Goal: Task Accomplishment & Management: Use online tool/utility

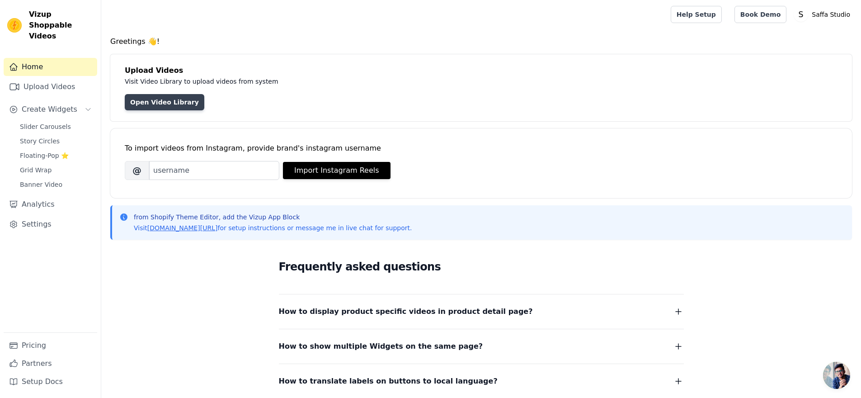
click at [149, 102] on link "Open Video Library" at bounding box center [165, 102] width 80 height 16
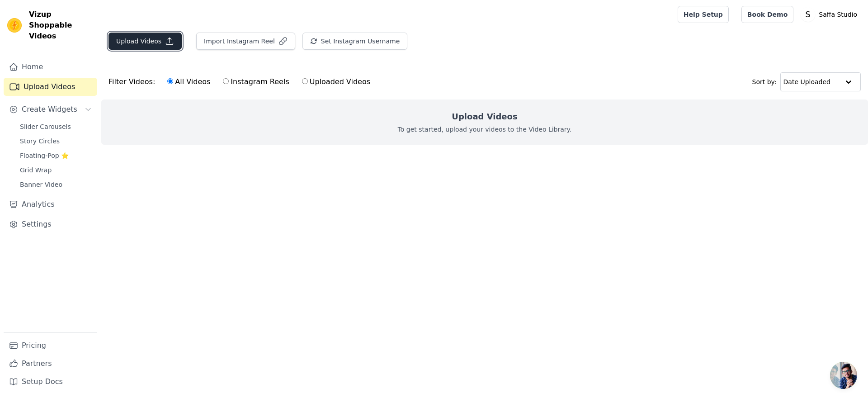
click at [146, 46] on button "Upload Videos" at bounding box center [145, 41] width 73 height 17
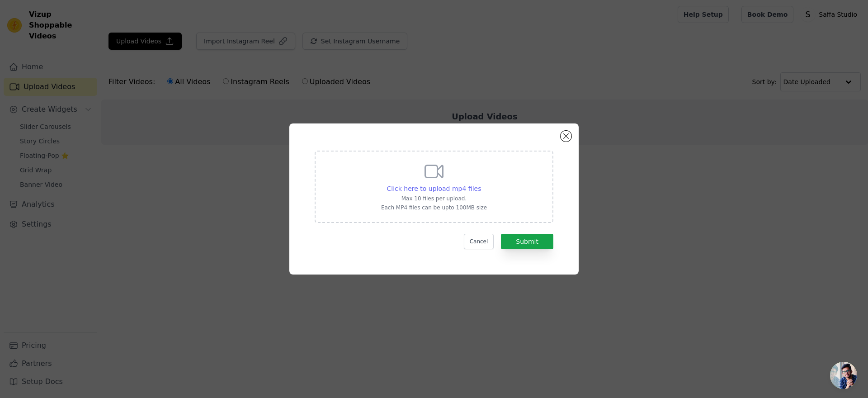
click at [458, 186] on span "Click here to upload mp4 files" at bounding box center [434, 188] width 94 height 7
click at [481, 184] on input "Click here to upload mp4 files Max 10 files per upload. Each MP4 files can be u…" at bounding box center [481, 184] width 0 height 0
type input "C:\fakepath\website banner test.mp4"
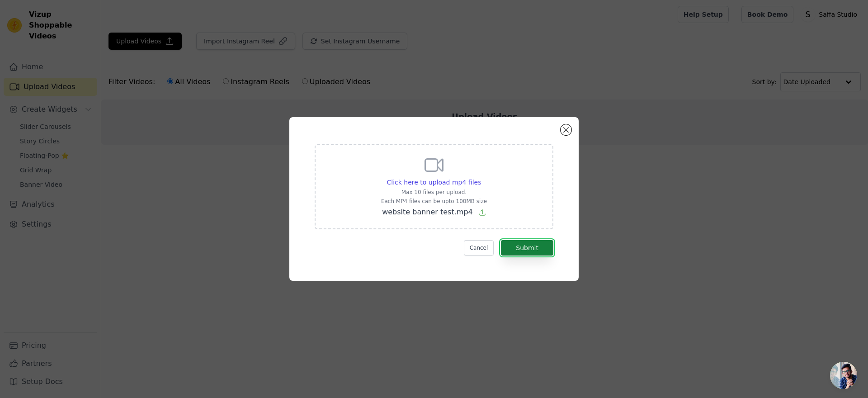
click at [544, 245] on button "Submit" at bounding box center [527, 247] width 52 height 15
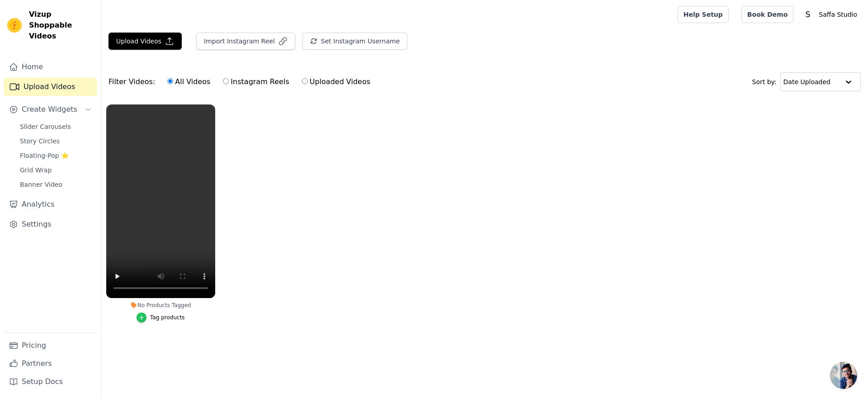
click at [144, 317] on icon "button" at bounding box center [141, 317] width 6 height 6
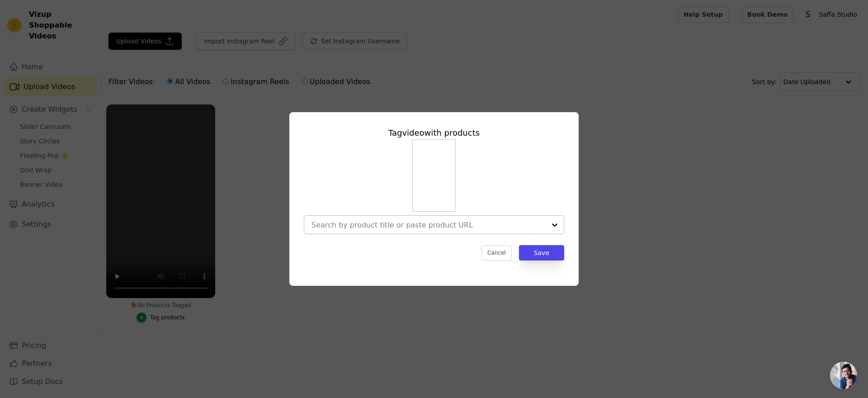
click at [349, 224] on input "No Products Tagged Tag video with products Cancel Save Tag products" at bounding box center [428, 225] width 234 height 9
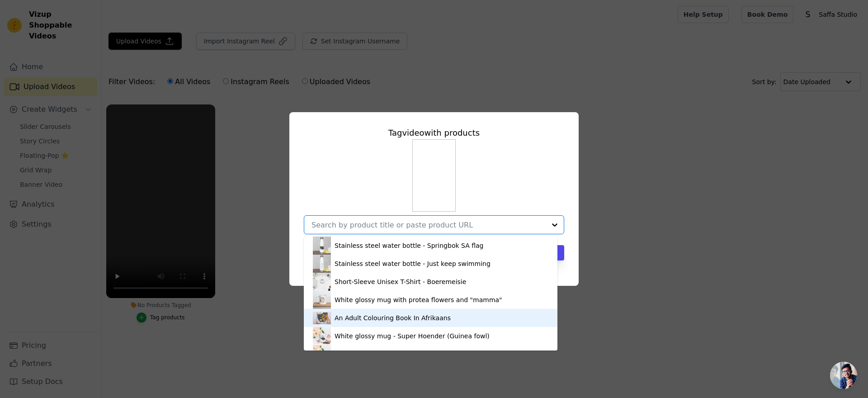
click at [387, 316] on div "An Adult Colouring Book In Afrikaans" at bounding box center [393, 317] width 116 height 9
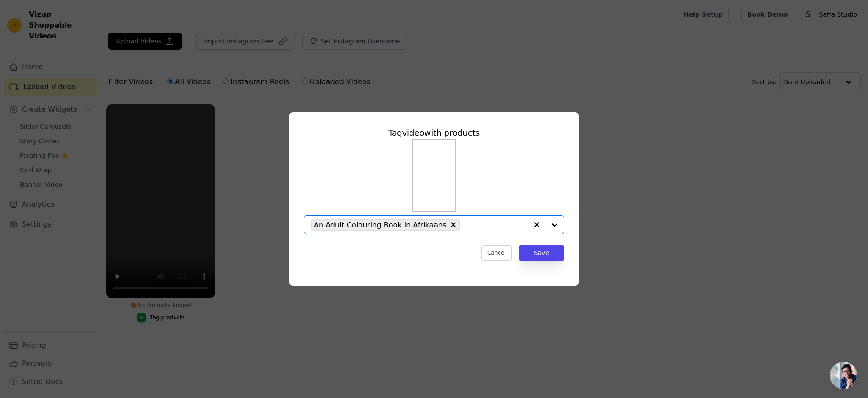
click at [477, 224] on input "No Products Tagged Tag video with products Option An Adult Colouring Book In Af…" at bounding box center [495, 225] width 63 height 9
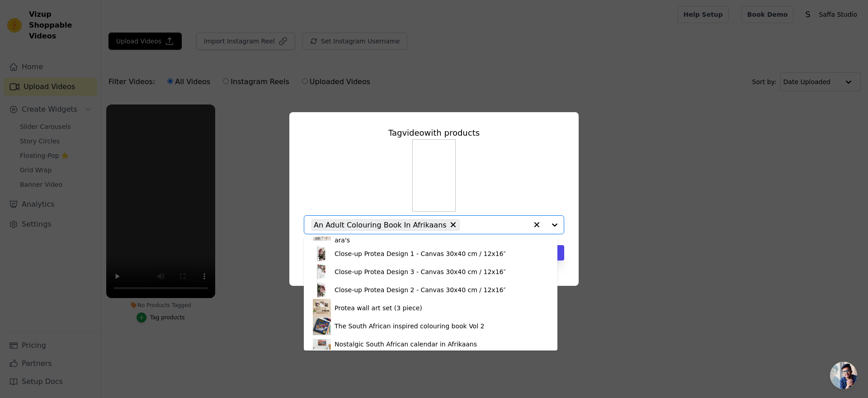
scroll to position [411, 0]
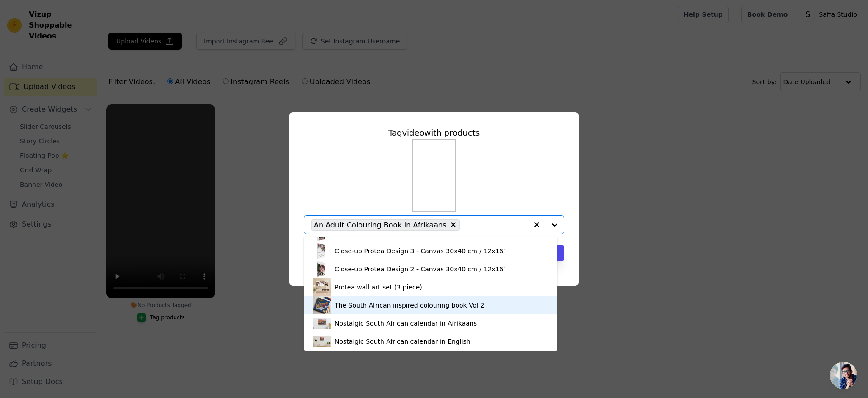
click at [449, 305] on div "The South African inspired colouring book Vol 2" at bounding box center [410, 305] width 150 height 9
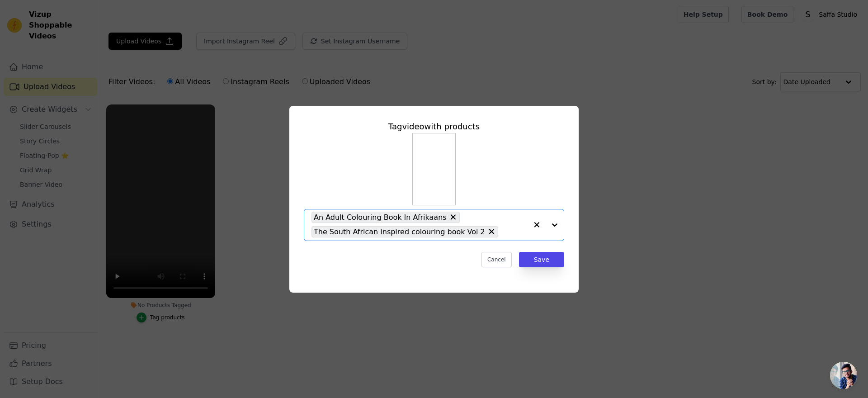
click at [503, 234] on input "No Products Tagged Tag video with products Option An Adult Colouring Book In Af…" at bounding box center [515, 231] width 25 height 9
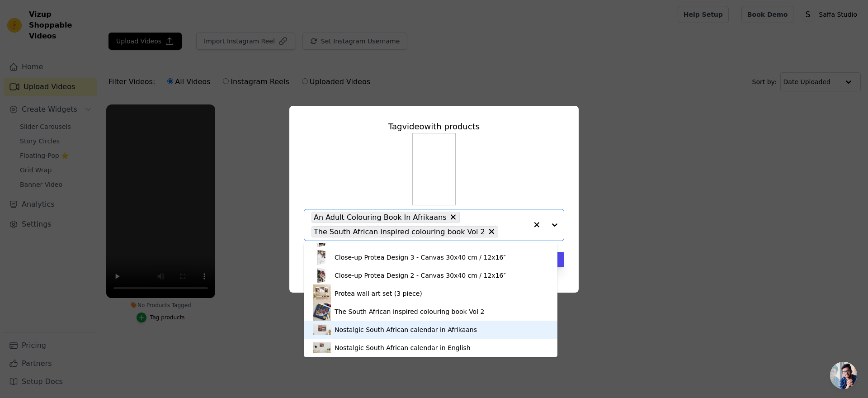
click at [454, 332] on div "Nostalgic South African calendar in Afrikaans" at bounding box center [406, 329] width 142 height 9
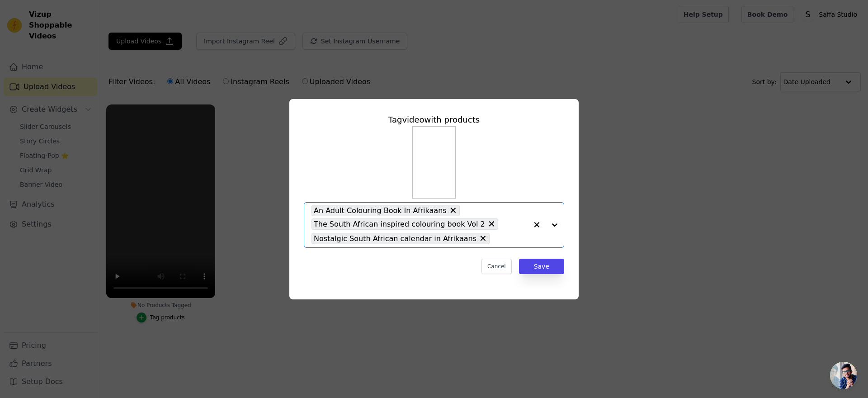
click at [495, 240] on input "No Products Tagged Tag video with products Option An Adult Colouring Book In Af…" at bounding box center [510, 238] width 33 height 9
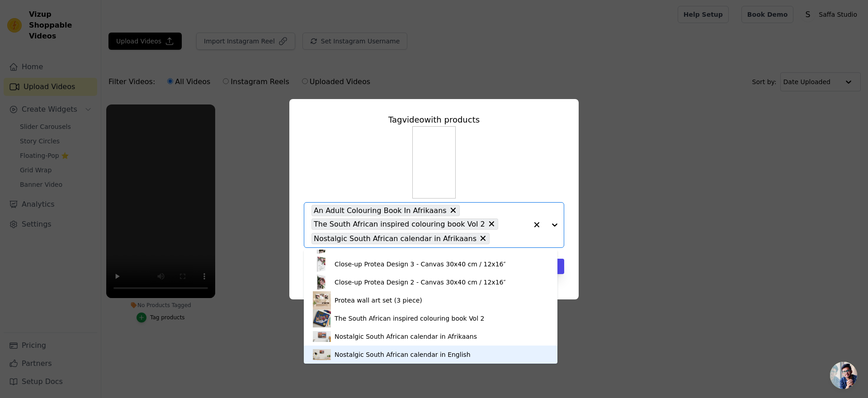
click at [460, 355] on div "Nostalgic South African calendar in English" at bounding box center [431, 354] width 236 height 18
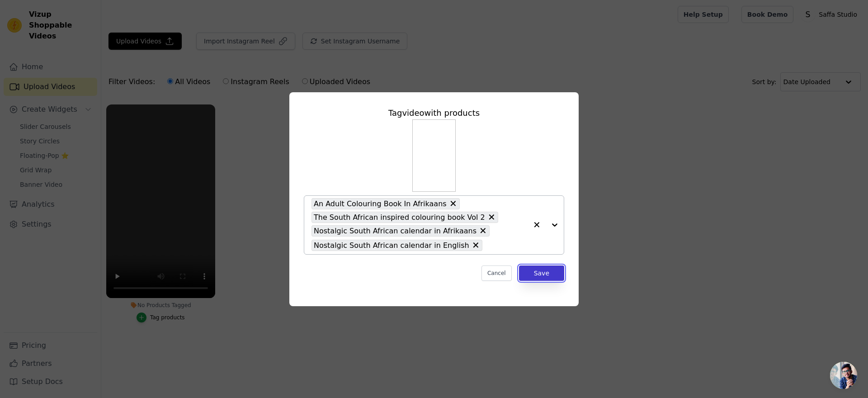
click at [546, 274] on button "Save" at bounding box center [541, 272] width 45 height 15
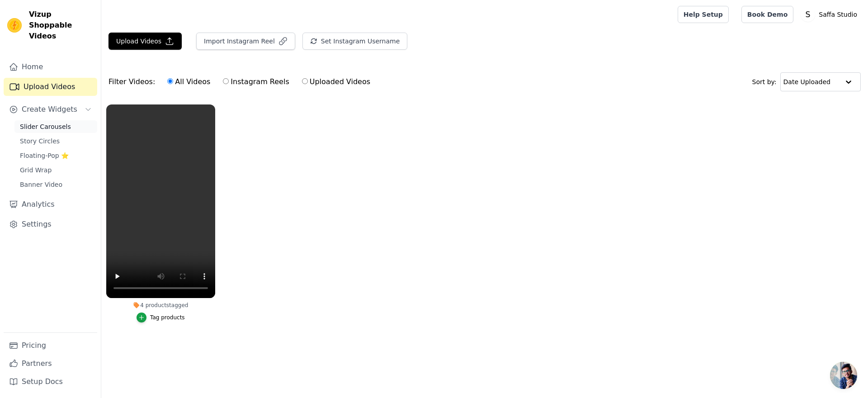
click at [70, 120] on link "Slider Carousels" at bounding box center [55, 126] width 83 height 13
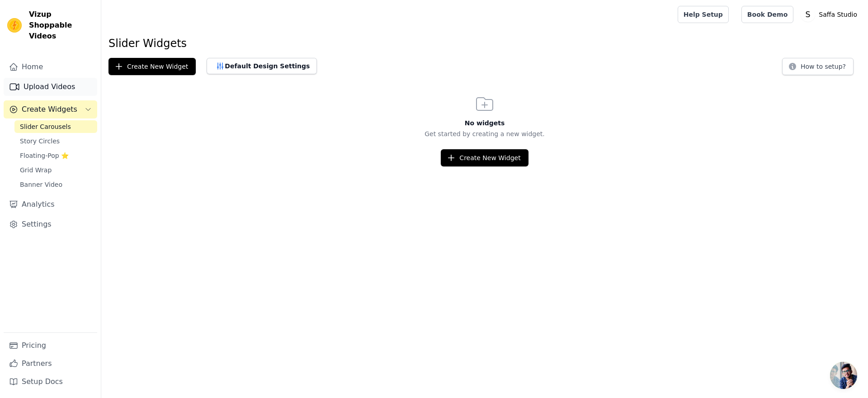
click at [78, 78] on link "Upload Videos" at bounding box center [51, 87] width 94 height 18
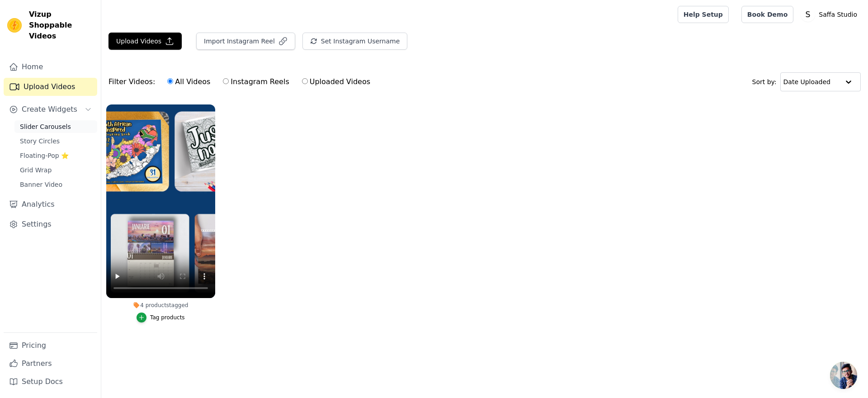
click at [81, 120] on link "Slider Carousels" at bounding box center [55, 126] width 83 height 13
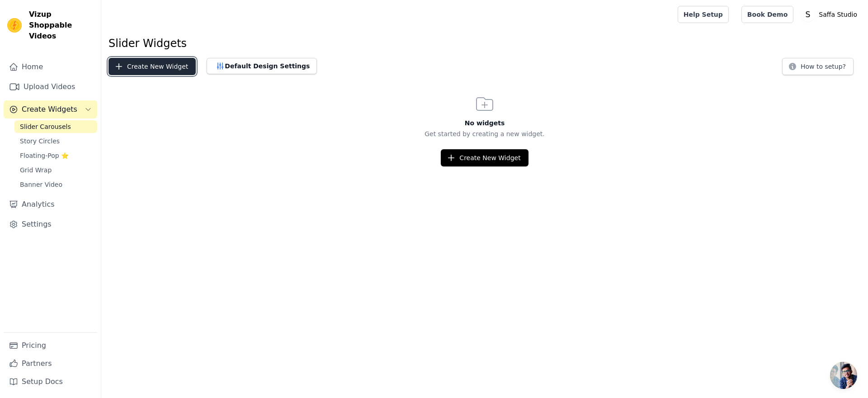
click at [145, 66] on button "Create New Widget" at bounding box center [152, 66] width 87 height 17
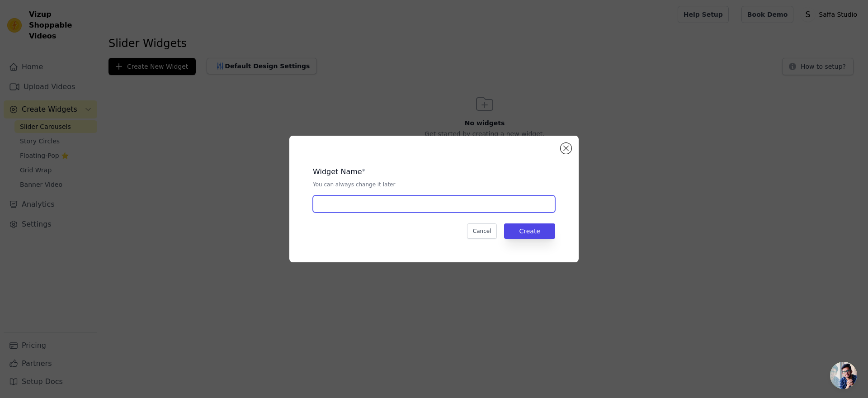
click at [379, 204] on input "text" at bounding box center [434, 203] width 242 height 17
type input "promo test"
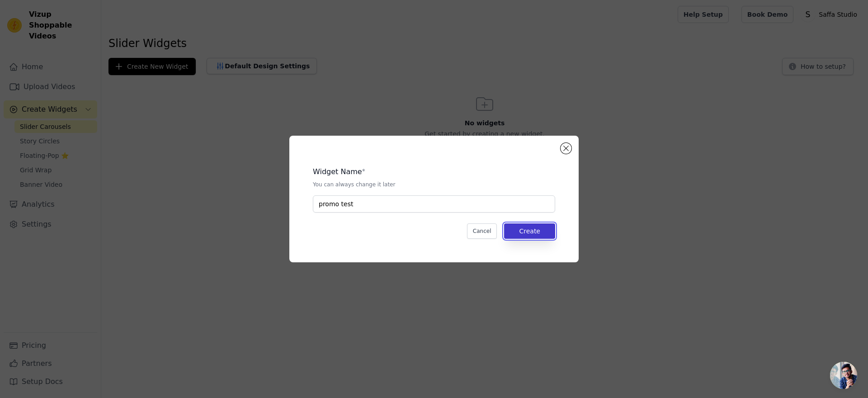
click at [515, 233] on button "Create" at bounding box center [529, 230] width 51 height 15
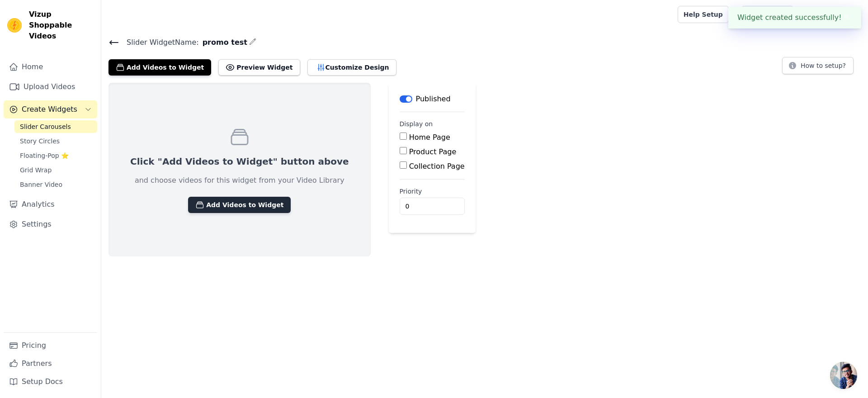
click at [241, 208] on button "Add Videos to Widget" at bounding box center [239, 205] width 103 height 16
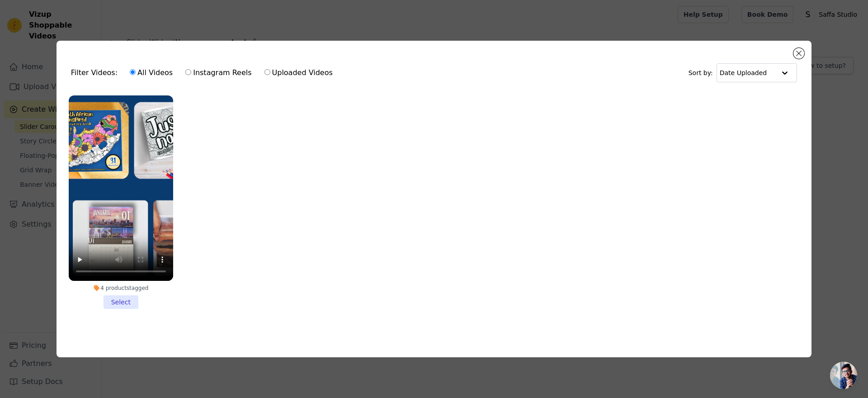
click at [123, 297] on li "4 products tagged Select" at bounding box center [121, 202] width 104 height 214
click at [0, 0] on input "4 products tagged Select" at bounding box center [0, 0] width 0 height 0
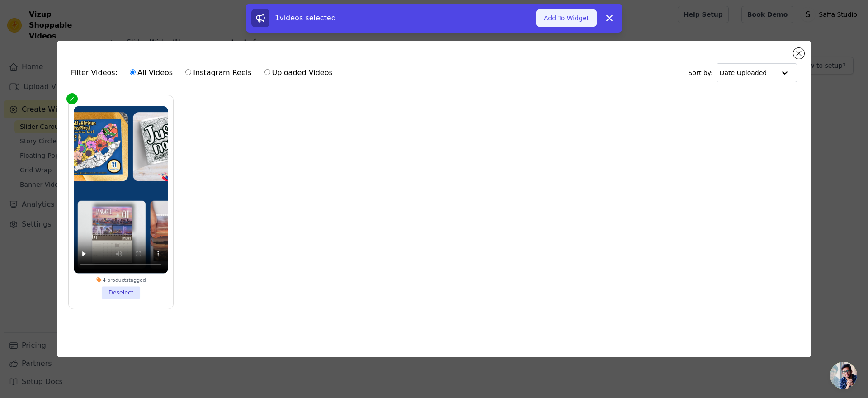
click at [578, 18] on button "Add To Widget" at bounding box center [566, 17] width 61 height 17
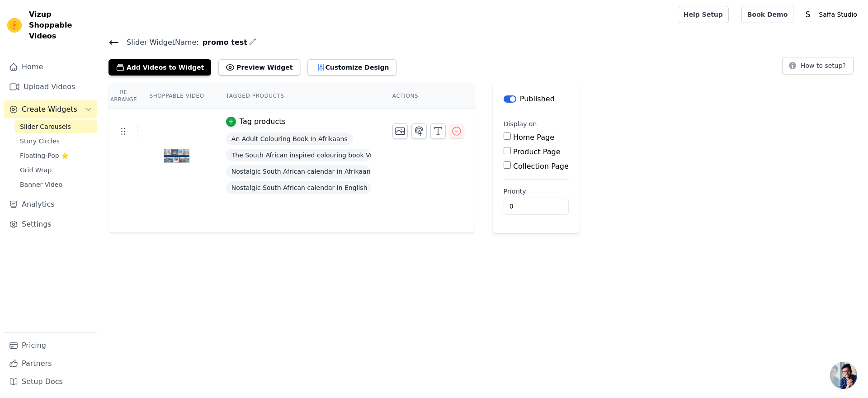
click at [506, 136] on input "Home Page" at bounding box center [507, 135] width 7 height 7
checkbox input "true"
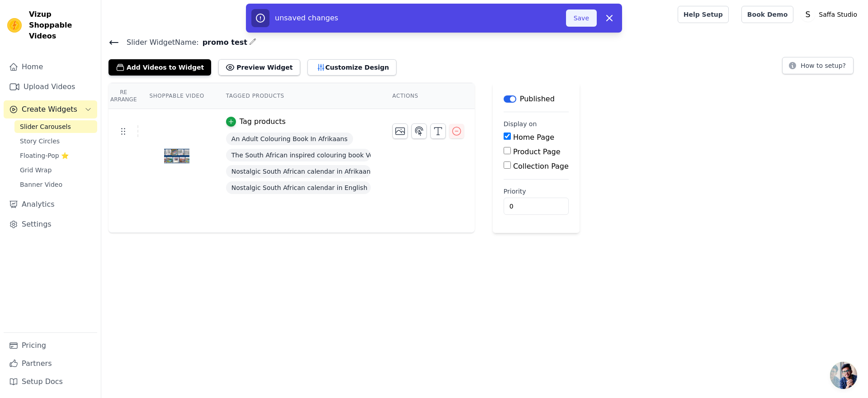
click at [583, 14] on button "Save" at bounding box center [581, 17] width 31 height 17
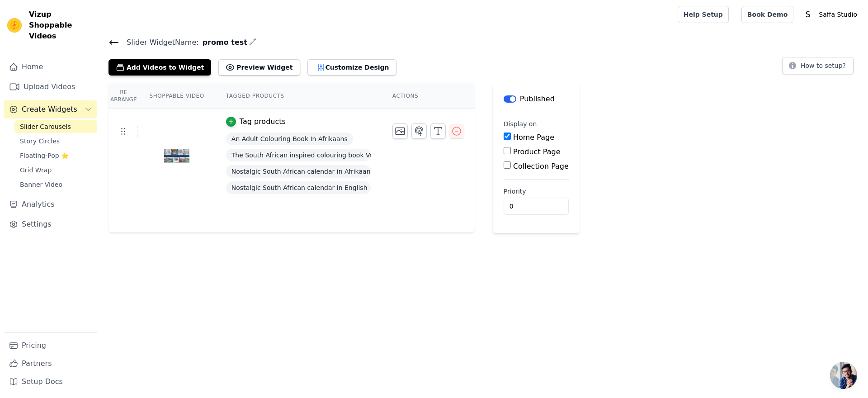
click at [116, 42] on icon at bounding box center [114, 43] width 8 height 4
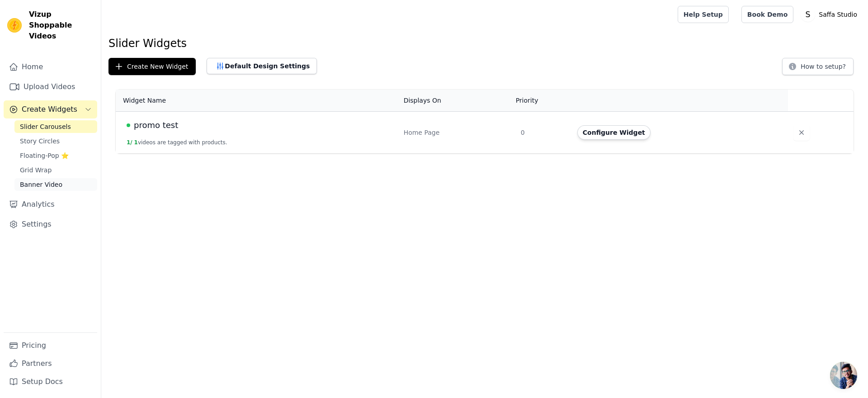
click at [40, 180] on span "Banner Video" at bounding box center [41, 184] width 42 height 9
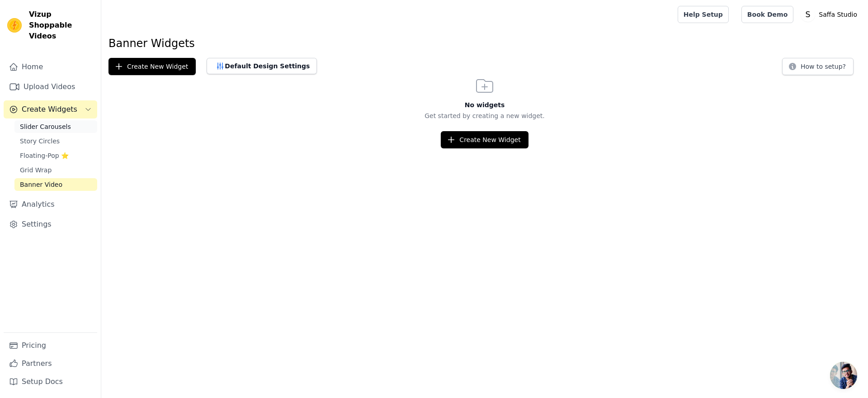
click at [47, 122] on span "Slider Carousels" at bounding box center [45, 126] width 51 height 9
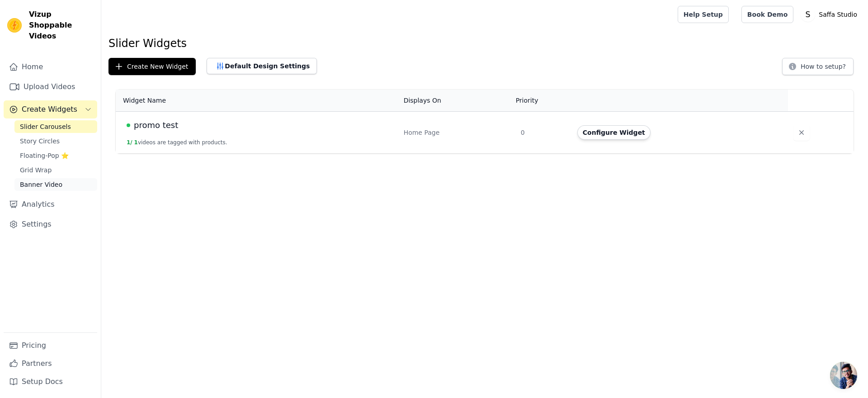
click at [54, 180] on span "Banner Video" at bounding box center [41, 184] width 42 height 9
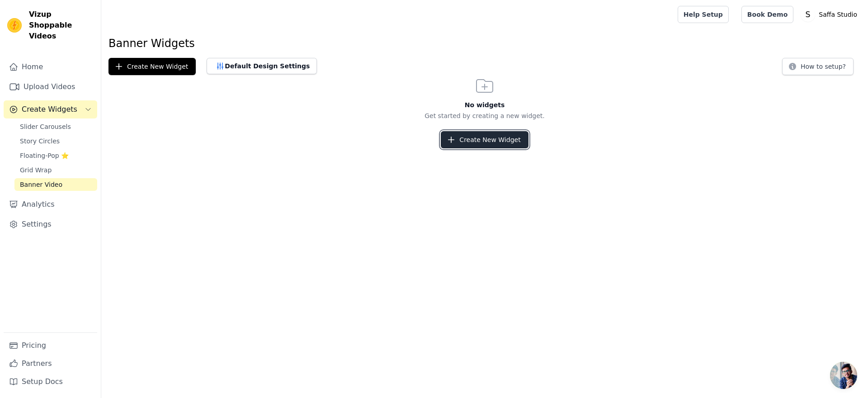
click at [486, 142] on button "Create New Widget" at bounding box center [484, 139] width 87 height 17
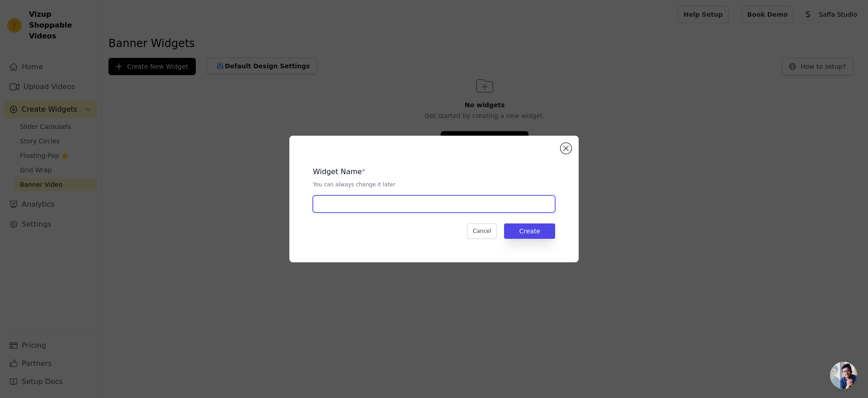
click at [425, 210] on input "text" at bounding box center [434, 203] width 242 height 17
type input "promo test2"
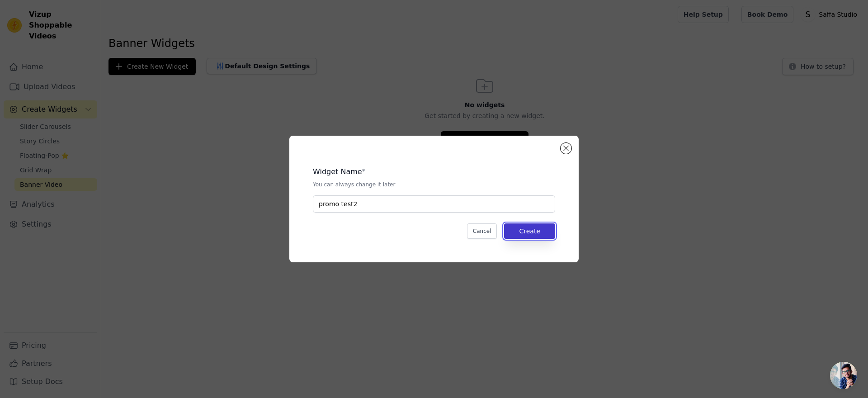
click at [527, 228] on button "Create" at bounding box center [529, 230] width 51 height 15
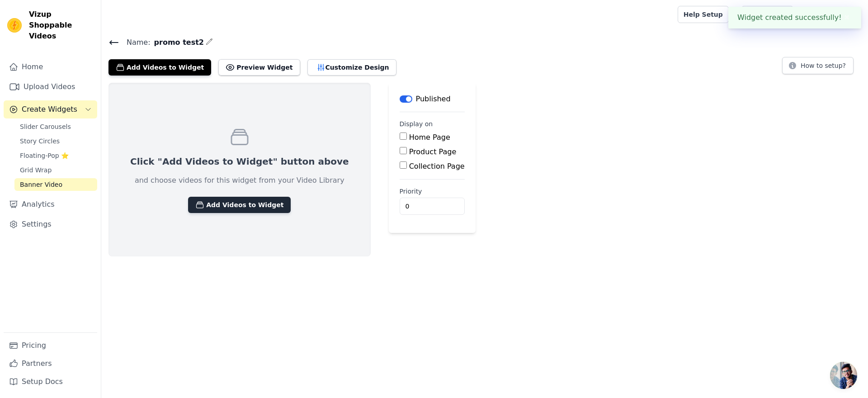
click at [225, 209] on button "Add Videos to Widget" at bounding box center [239, 205] width 103 height 16
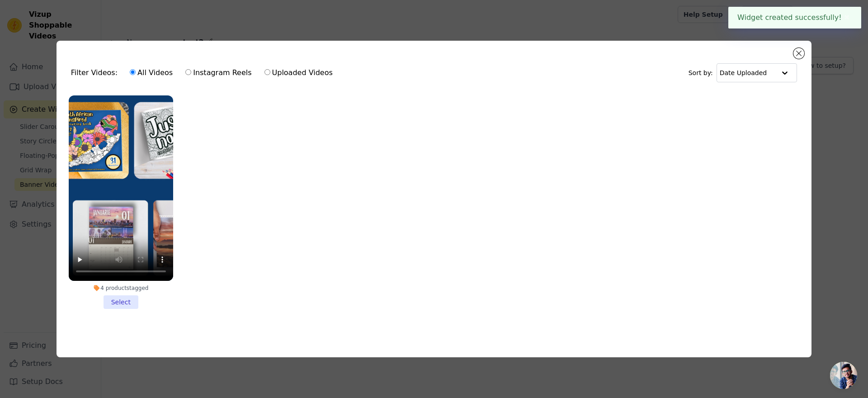
click at [129, 299] on li "4 products tagged Select" at bounding box center [121, 202] width 104 height 214
click at [0, 0] on input "4 products tagged Select" at bounding box center [0, 0] width 0 height 0
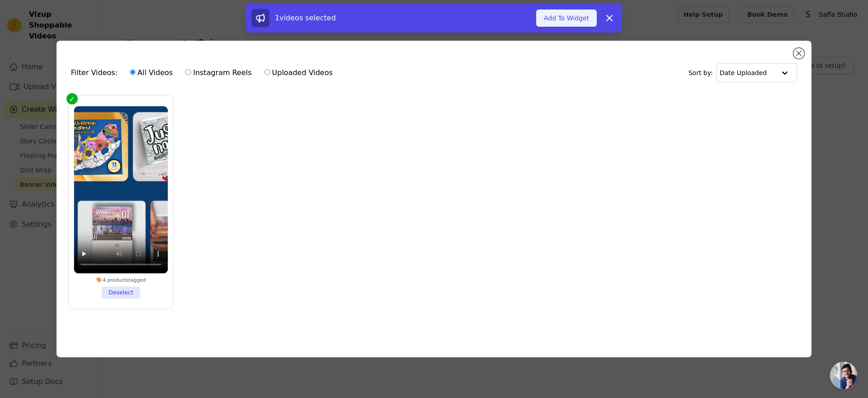
click at [585, 21] on button "Add To Widget" at bounding box center [566, 17] width 61 height 17
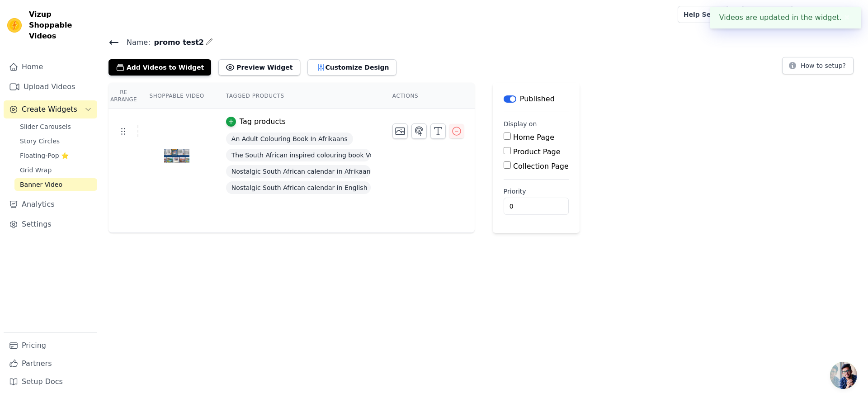
click at [508, 137] on input "Home Page" at bounding box center [507, 135] width 7 height 7
checkbox input "true"
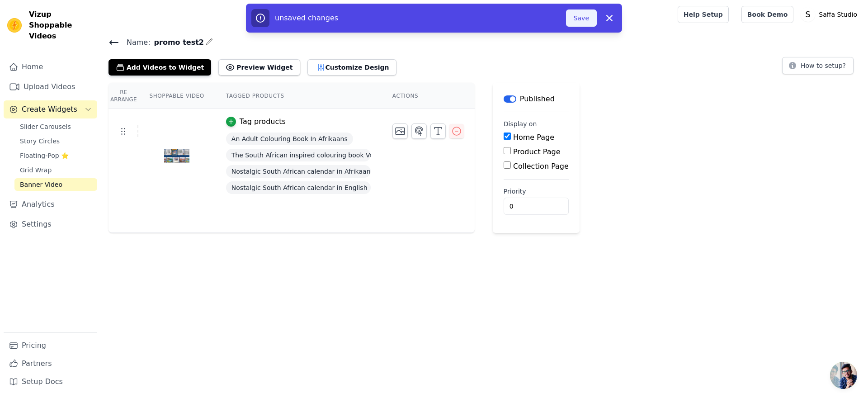
click at [590, 16] on button "Save" at bounding box center [581, 17] width 31 height 17
click at [586, 20] on button "Save" at bounding box center [581, 17] width 31 height 17
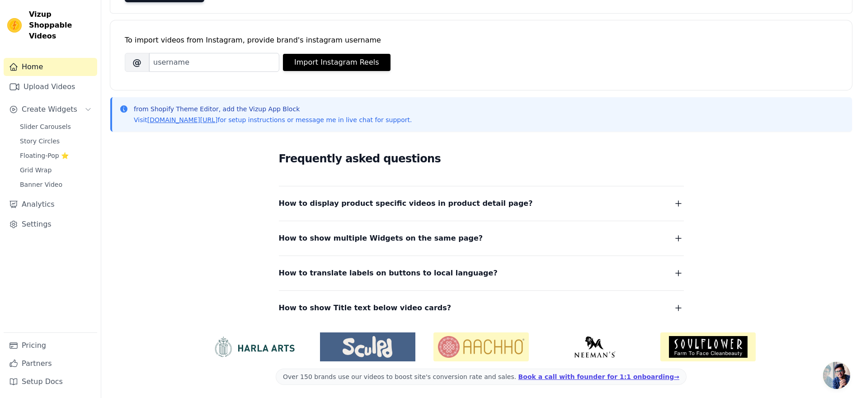
scroll to position [109, 0]
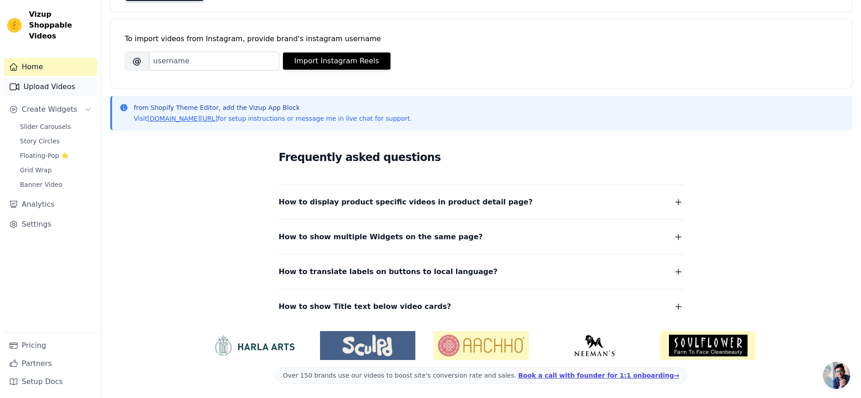
click at [59, 78] on link "Upload Videos" at bounding box center [51, 87] width 94 height 18
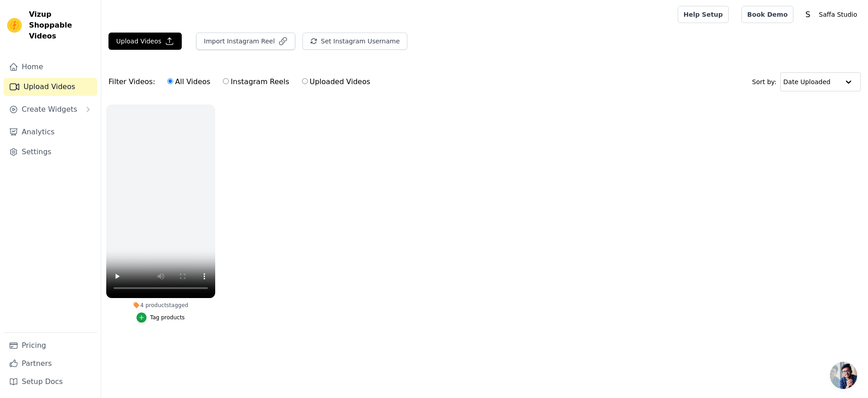
click at [61, 104] on span "Create Widgets" at bounding box center [50, 109] width 56 height 11
click at [64, 122] on span "Slider Carousels" at bounding box center [45, 126] width 51 height 9
